Goal: Task Accomplishment & Management: Manage account settings

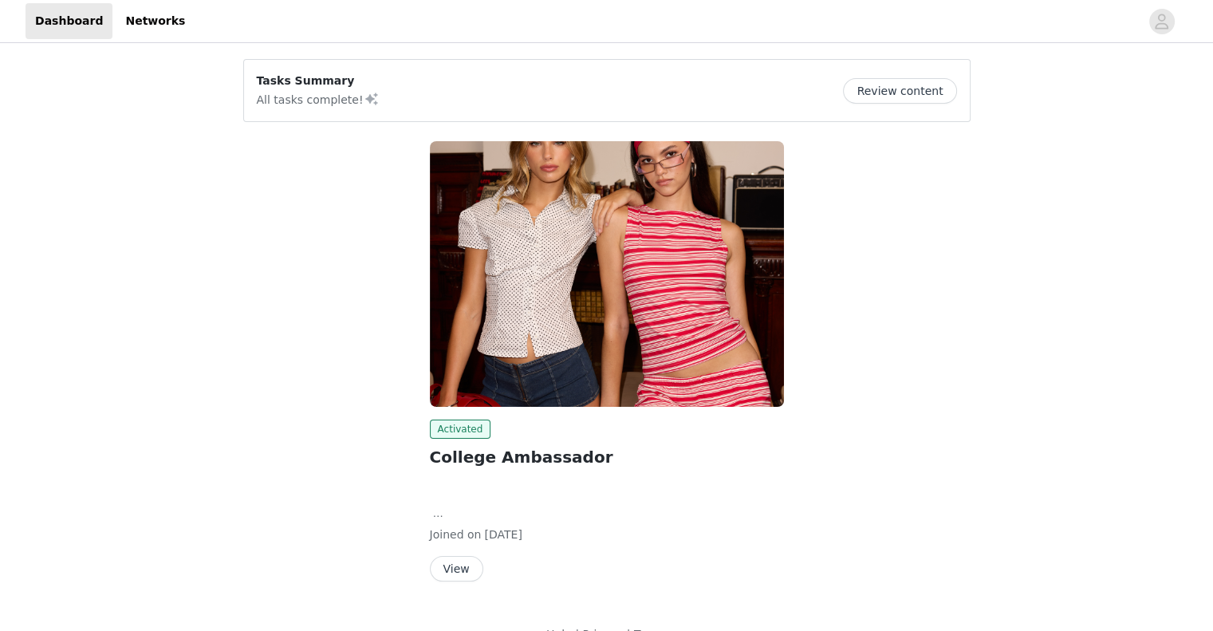
click at [882, 97] on button "Review content" at bounding box center [899, 91] width 113 height 26
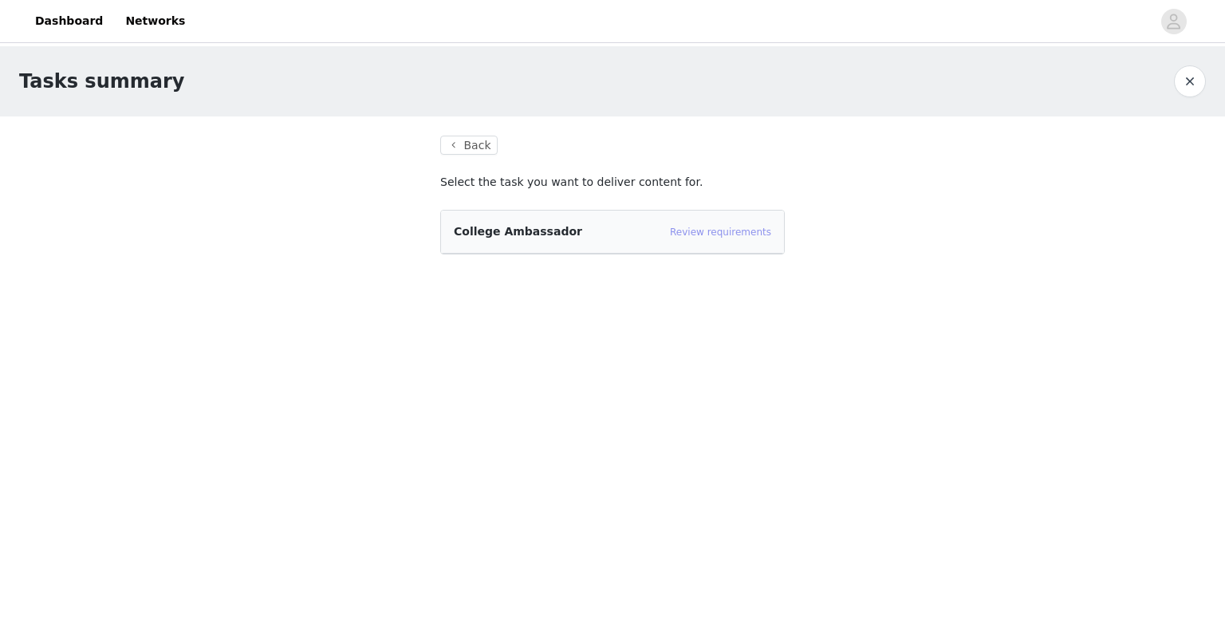
click at [756, 227] on link "Review requirements" at bounding box center [720, 232] width 101 height 11
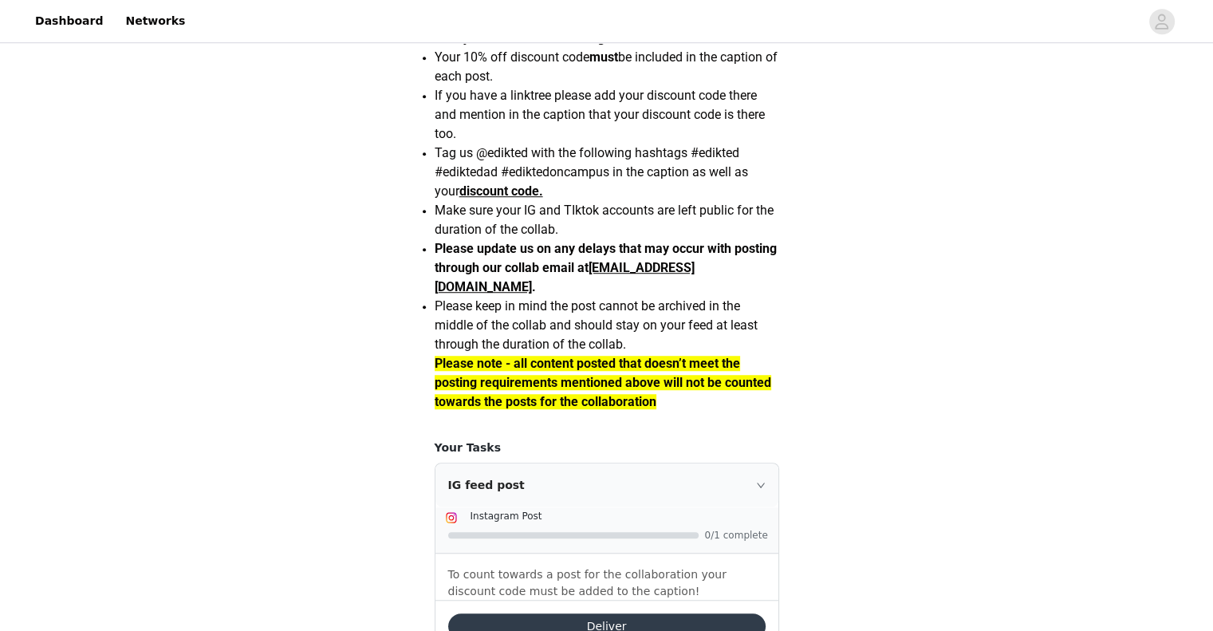
scroll to position [1388, 0]
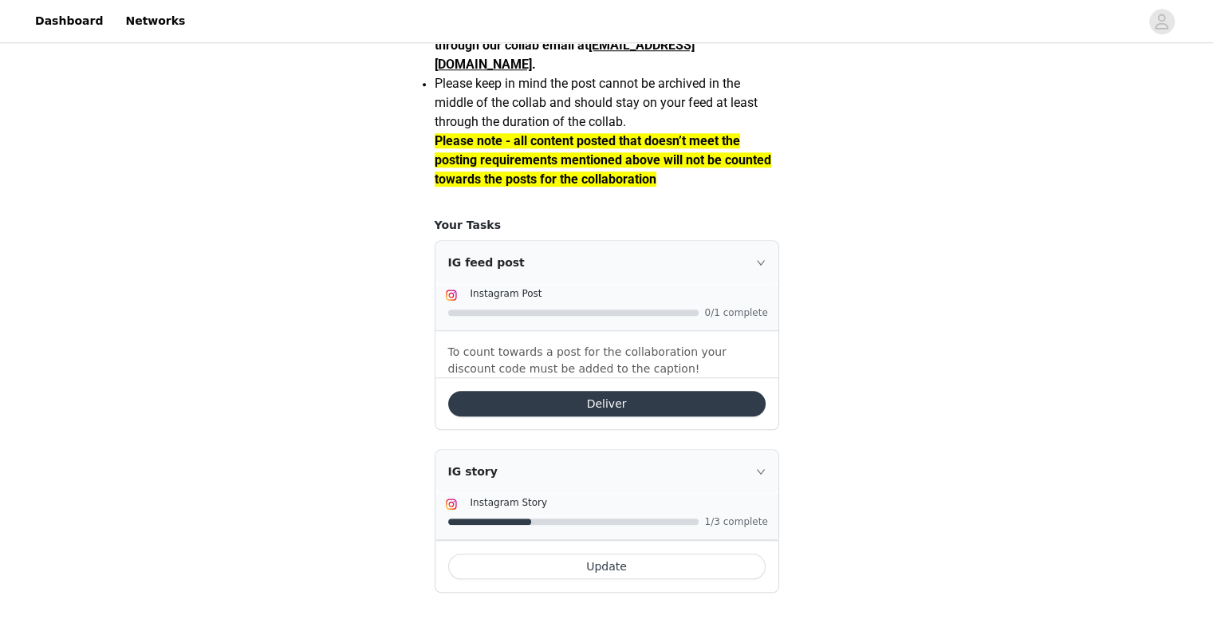
click at [709, 307] on div at bounding box center [608, 312] width 321 height 17
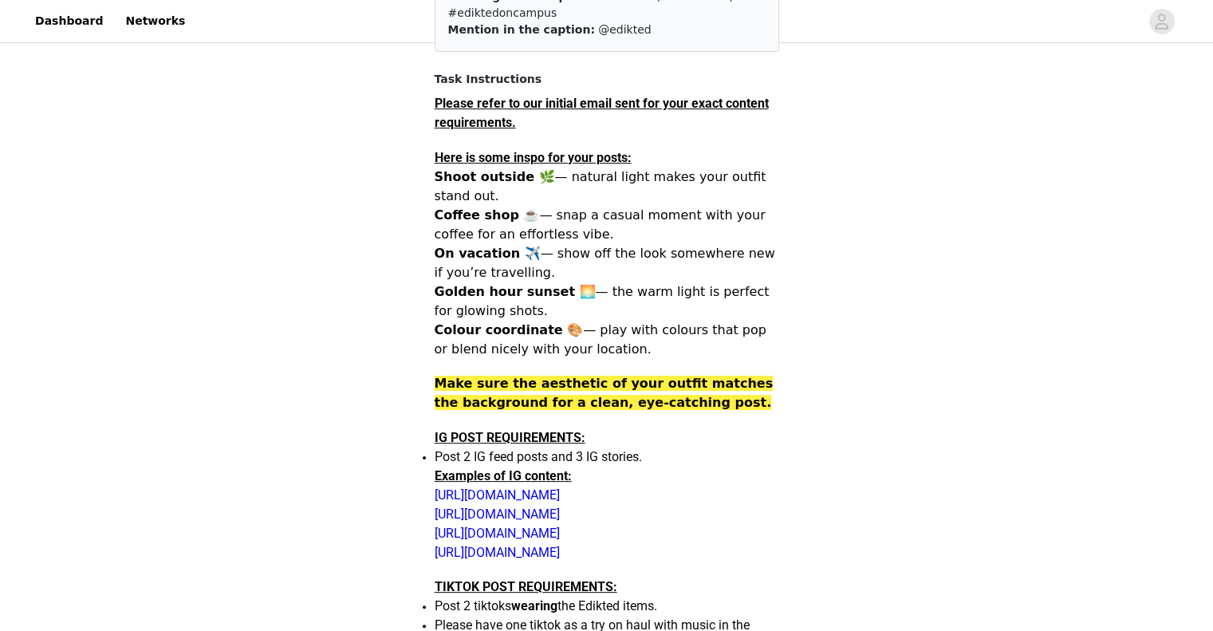
scroll to position [0, 0]
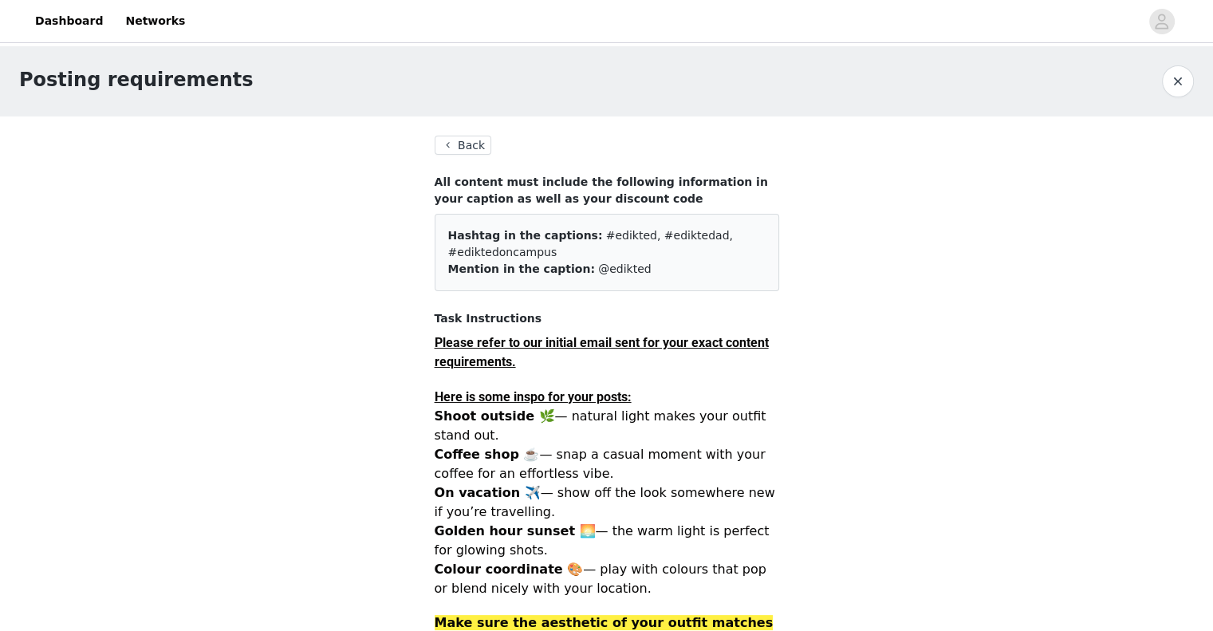
click at [478, 138] on button "Back" at bounding box center [463, 145] width 57 height 19
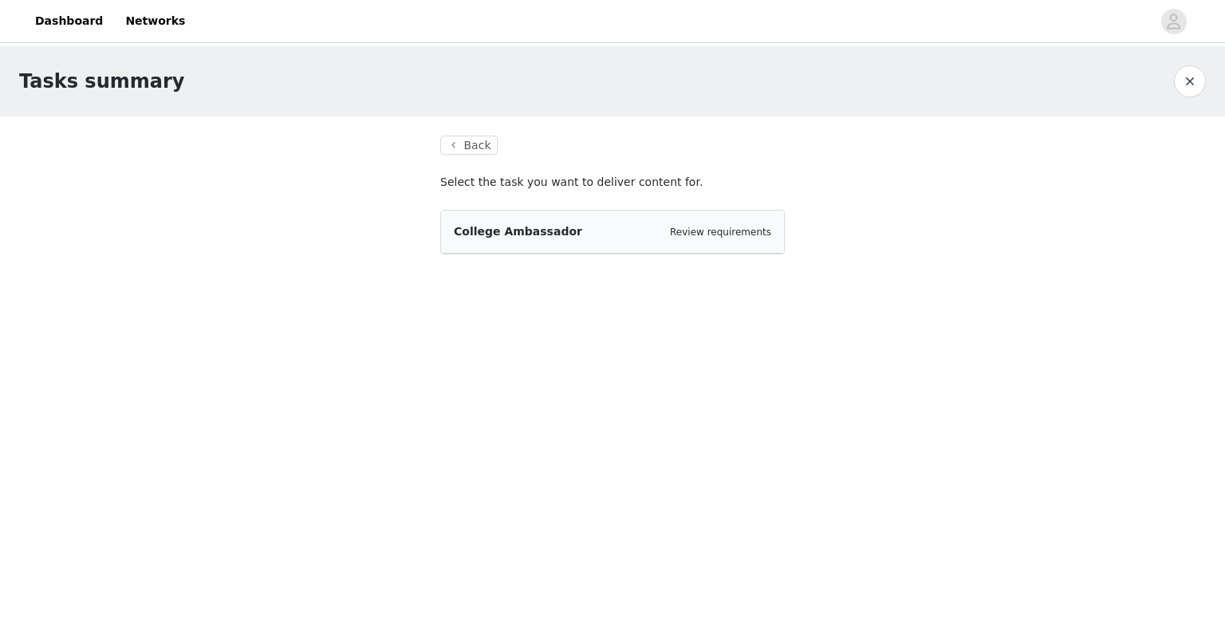
click at [482, 134] on section "Back Select the task you want to deliver content for. College Ambassador Review…" at bounding box center [612, 204] width 383 height 176
click at [566, 235] on div "College Ambassador Review requirements" at bounding box center [613, 231] width 318 height 17
click at [705, 235] on link "Review requirements" at bounding box center [720, 232] width 101 height 11
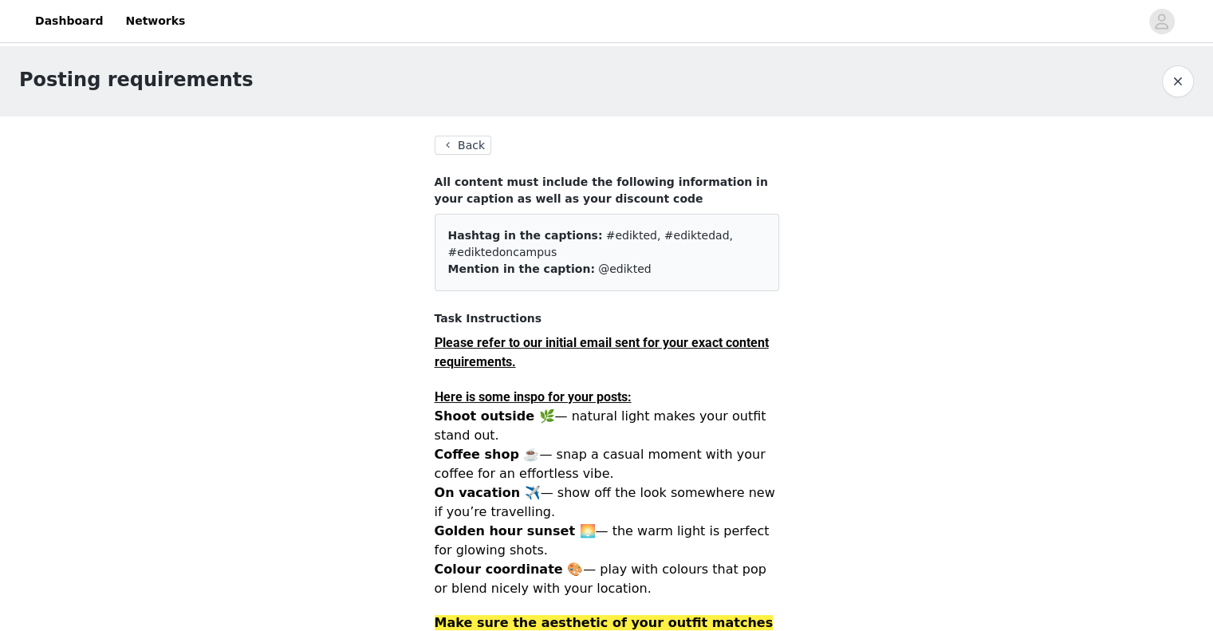
click at [482, 148] on button "Back" at bounding box center [463, 145] width 57 height 19
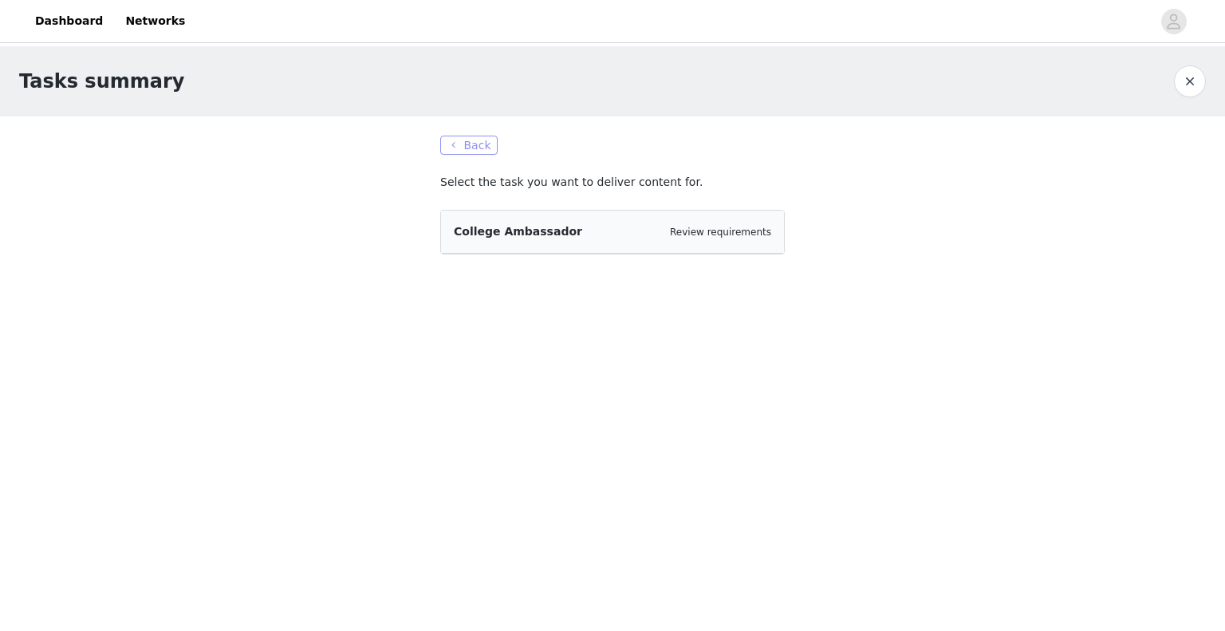
click at [471, 140] on button "Back" at bounding box center [468, 145] width 57 height 19
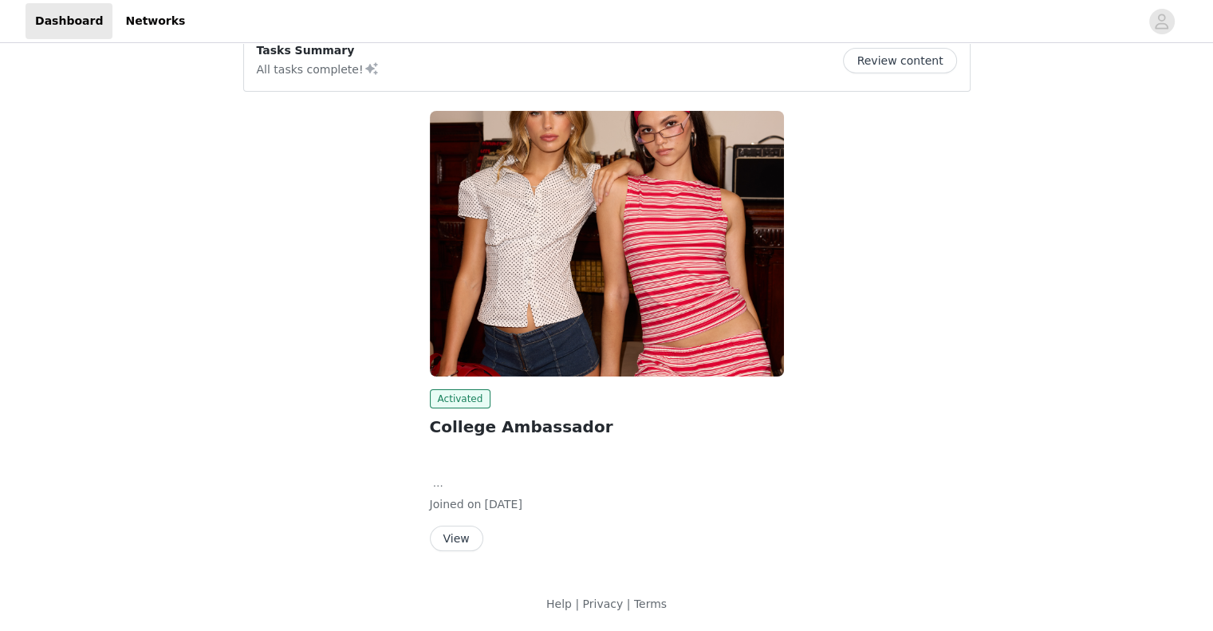
scroll to position [30, 0]
click at [456, 533] on button "View" at bounding box center [456, 540] width 53 height 26
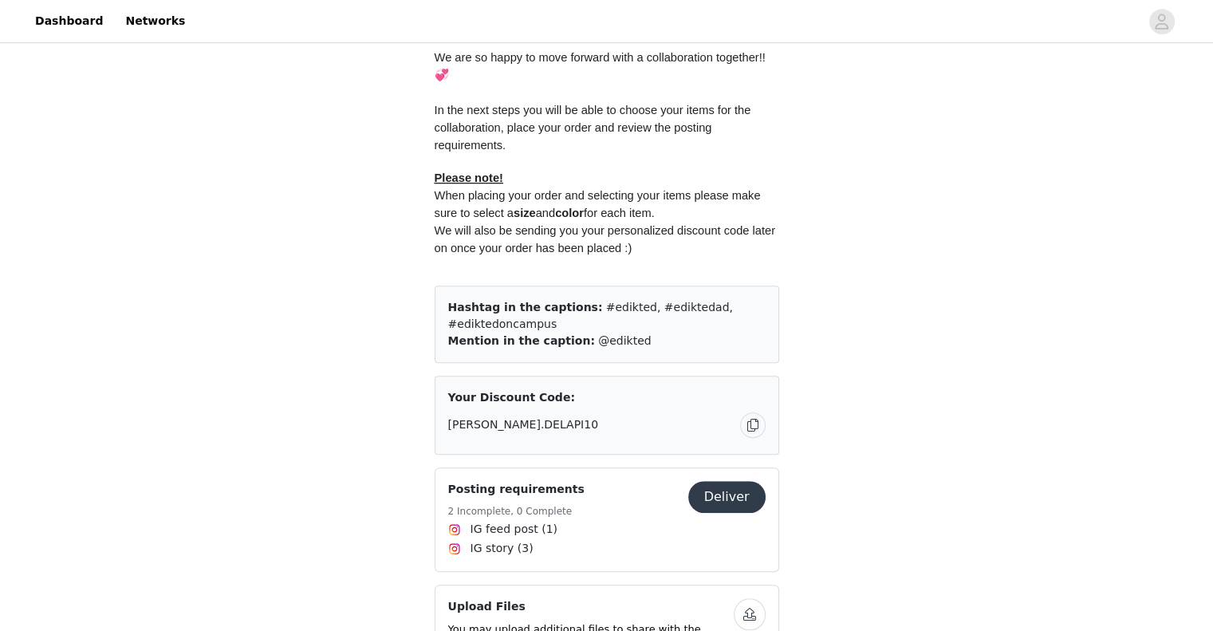
scroll to position [799, 0]
